Goal: Task Accomplishment & Management: Manage account settings

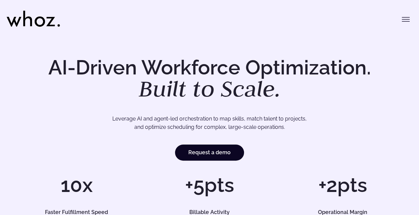
click at [405, 25] on button "Toggle menu" at bounding box center [405, 19] width 13 height 13
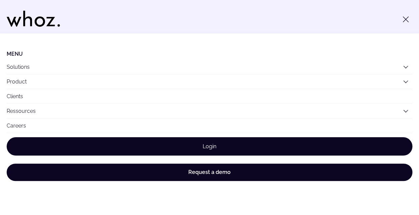
click at [190, 143] on link "Login" at bounding box center [210, 146] width 406 height 18
click at [204, 142] on link "Login" at bounding box center [210, 146] width 406 height 18
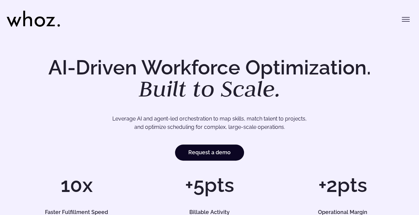
click at [402, 18] on icon "Toggle menu" at bounding box center [406, 19] width 8 height 8
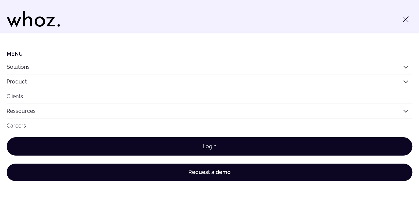
click at [223, 150] on link "Login" at bounding box center [210, 146] width 406 height 18
